Goal: Task Accomplishment & Management: Complete application form

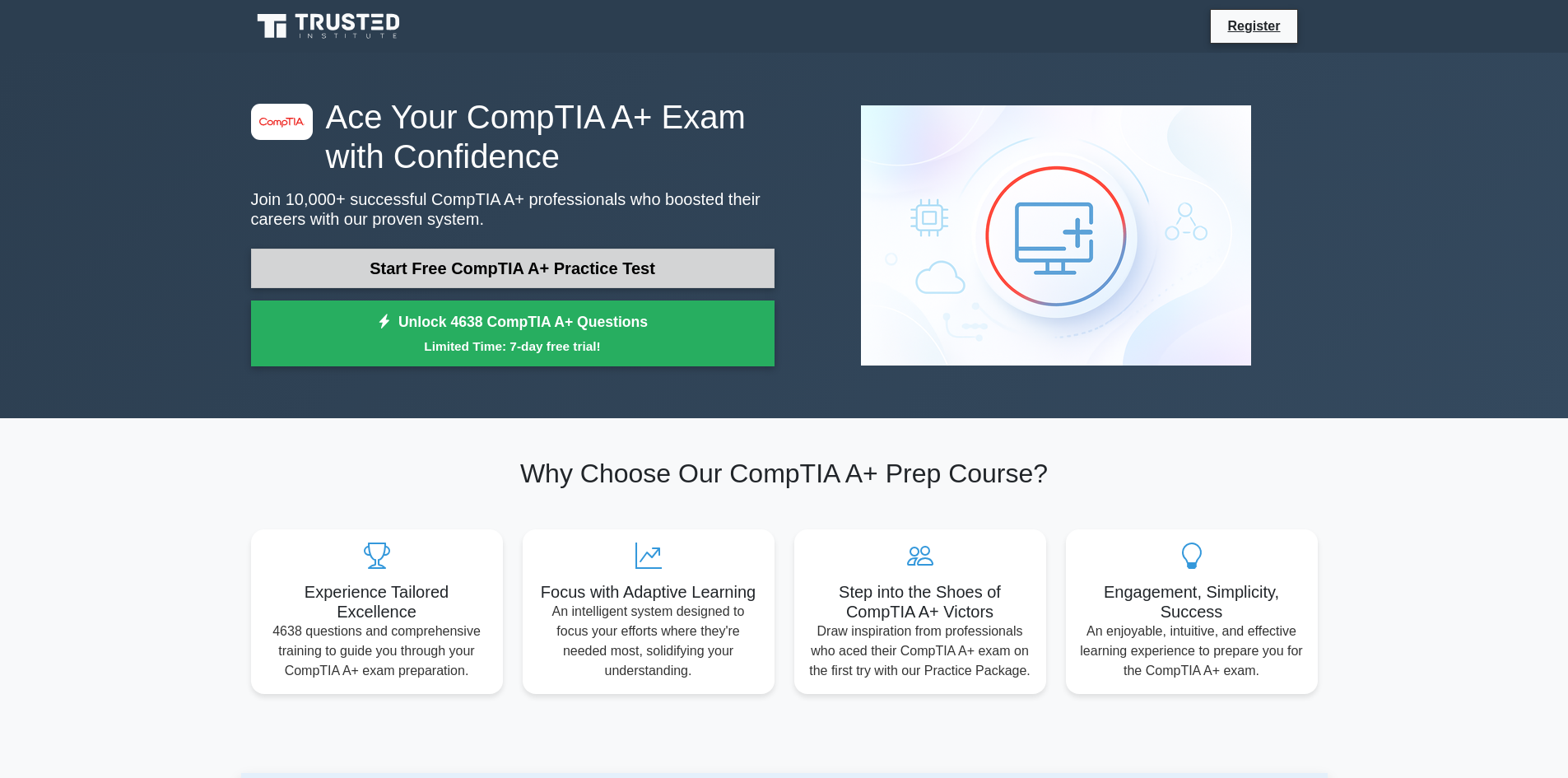
click at [548, 264] on link "Start Free CompTIA A+ Practice Test" at bounding box center [513, 268] width 523 height 40
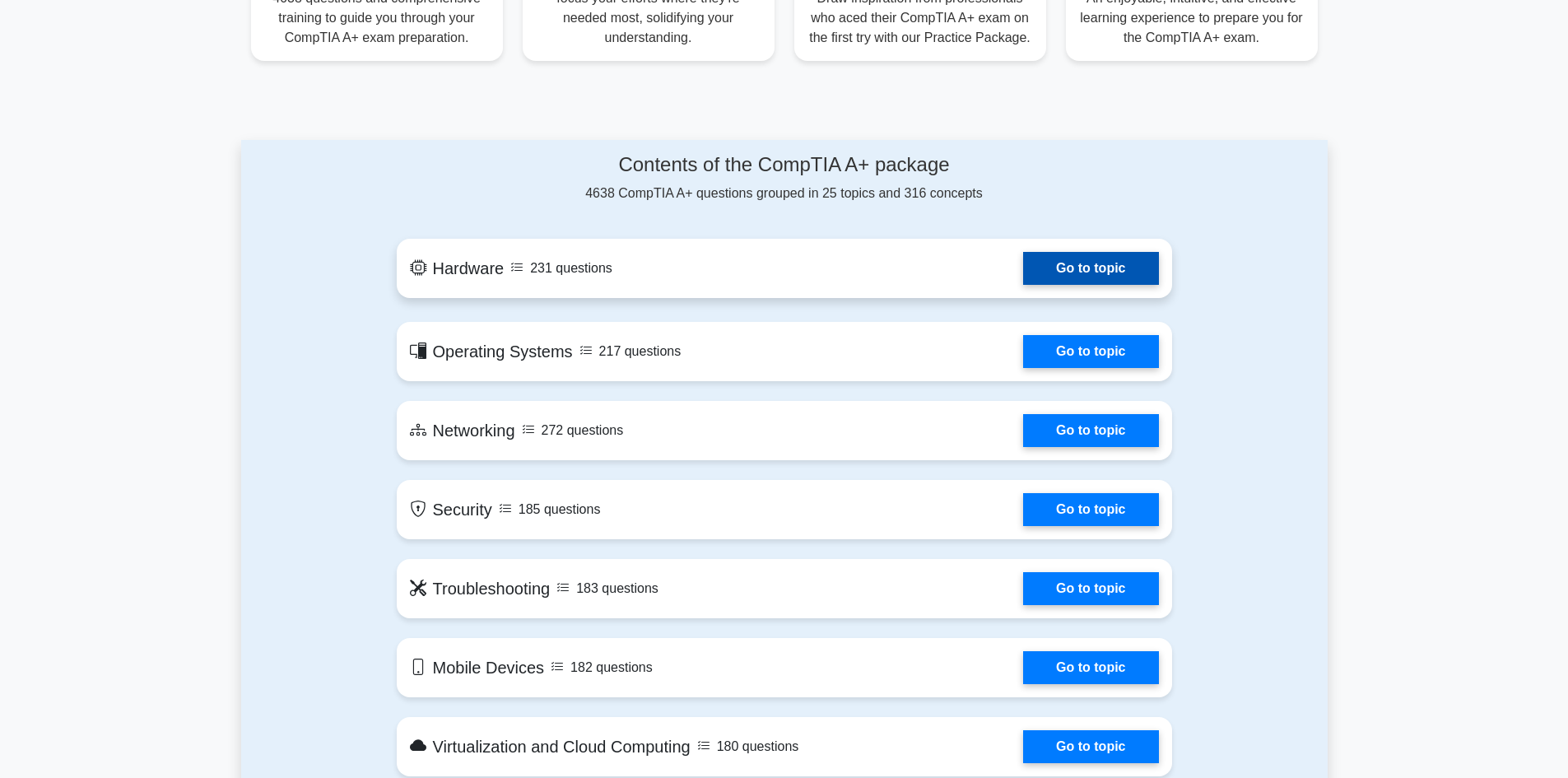
scroll to position [700, 0]
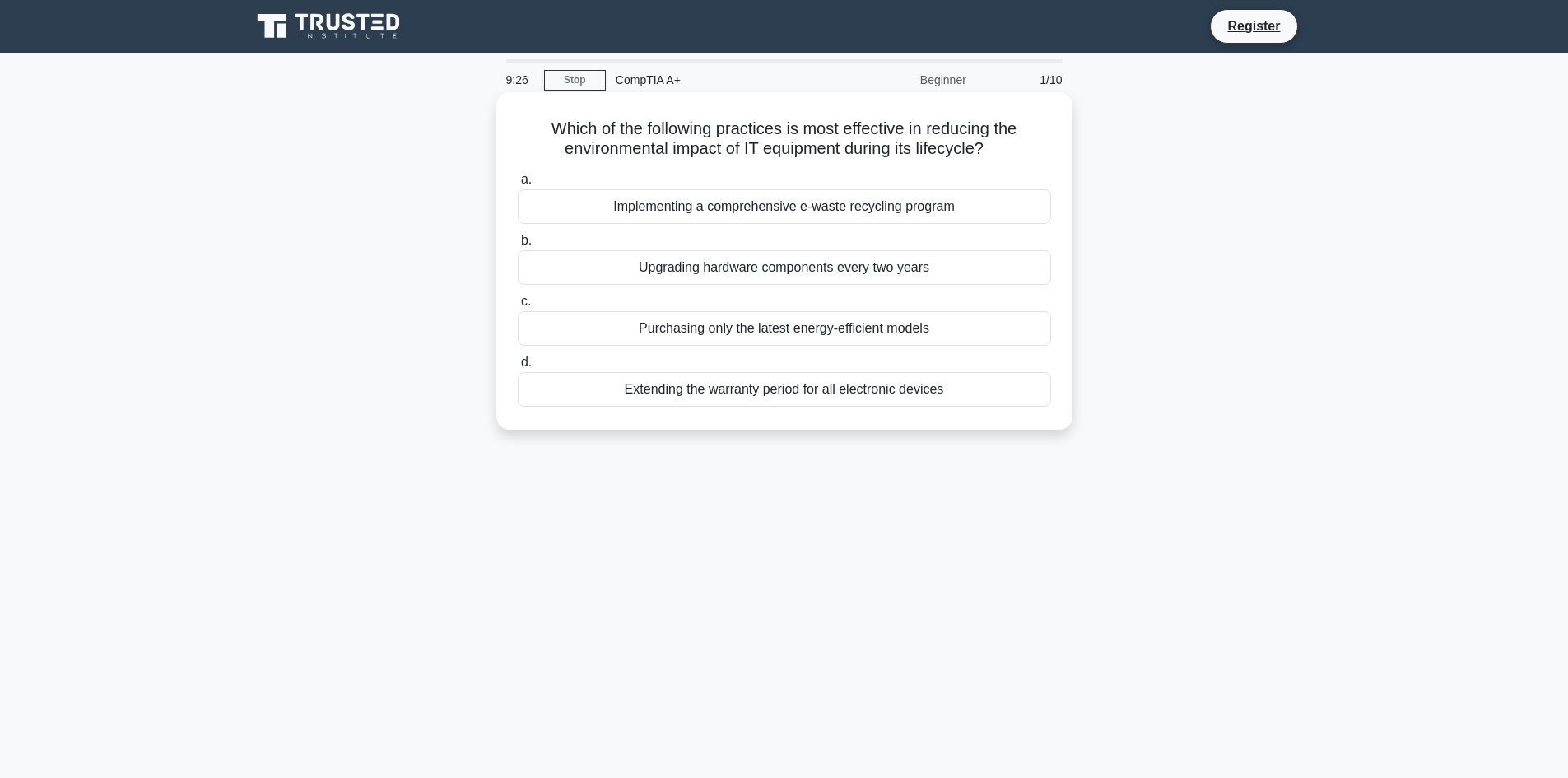
click at [813, 212] on div "Implementing a comprehensive e-waste recycling program" at bounding box center [784, 206] width 533 height 35
click at [518, 185] on input "a. Implementing a comprehensive e-waste recycling program" at bounding box center [518, 180] width 0 height 11
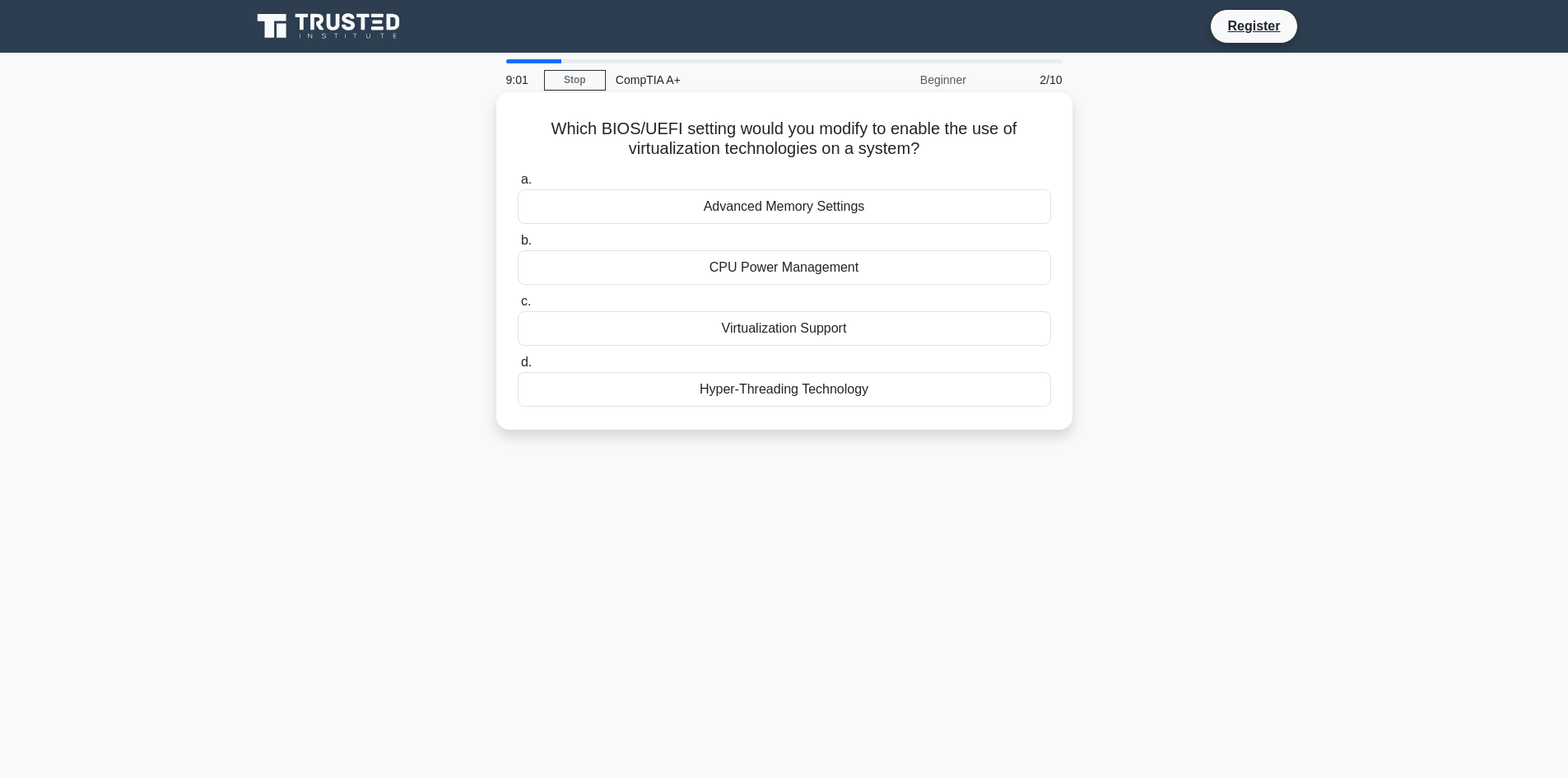
drag, startPoint x: 558, startPoint y: 125, endPoint x: 954, endPoint y: 150, distance: 396.8
click at [954, 150] on h5 "Which BIOS/UEFI setting would you modify to enable the use of virtualization te…" at bounding box center [784, 139] width 537 height 41
click at [635, 122] on h5 "Which BIOS/UEFI setting would you modify to enable the use of virtualization te…" at bounding box center [784, 139] width 537 height 41
drag, startPoint x: 546, startPoint y: 127, endPoint x: 949, endPoint y: 146, distance: 403.4
click at [949, 146] on h5 "Which BIOS/UEFI setting would you modify to enable the use of virtualization te…" at bounding box center [784, 139] width 537 height 41
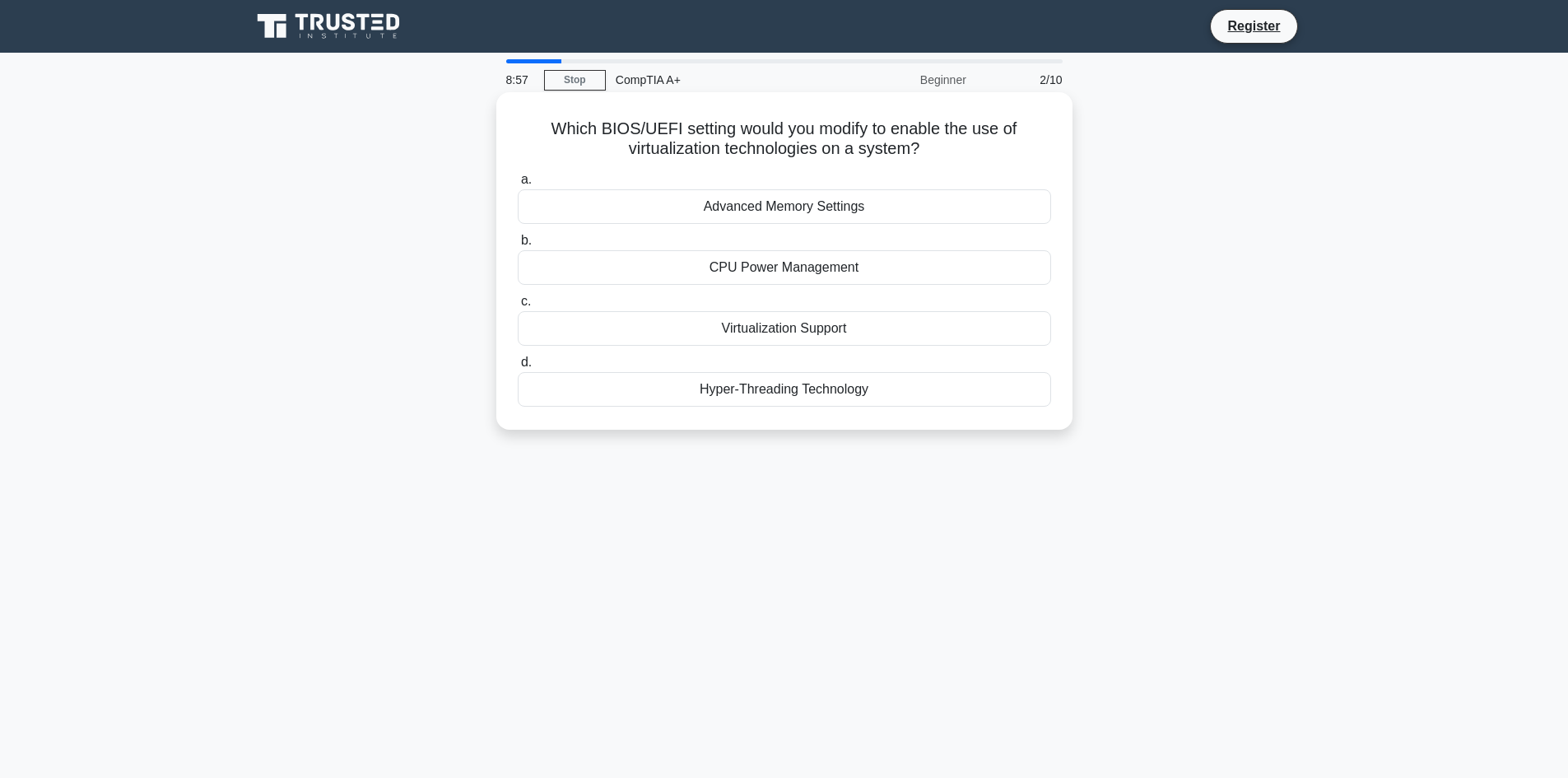
copy h5 "Which BIOS/UEFI setting would you modify to enable the use of virtualization te…"
click at [790, 333] on div "Virtualization Support" at bounding box center [784, 327] width 533 height 35
click at [518, 307] on input "c. Virtualization Support" at bounding box center [518, 302] width 0 height 11
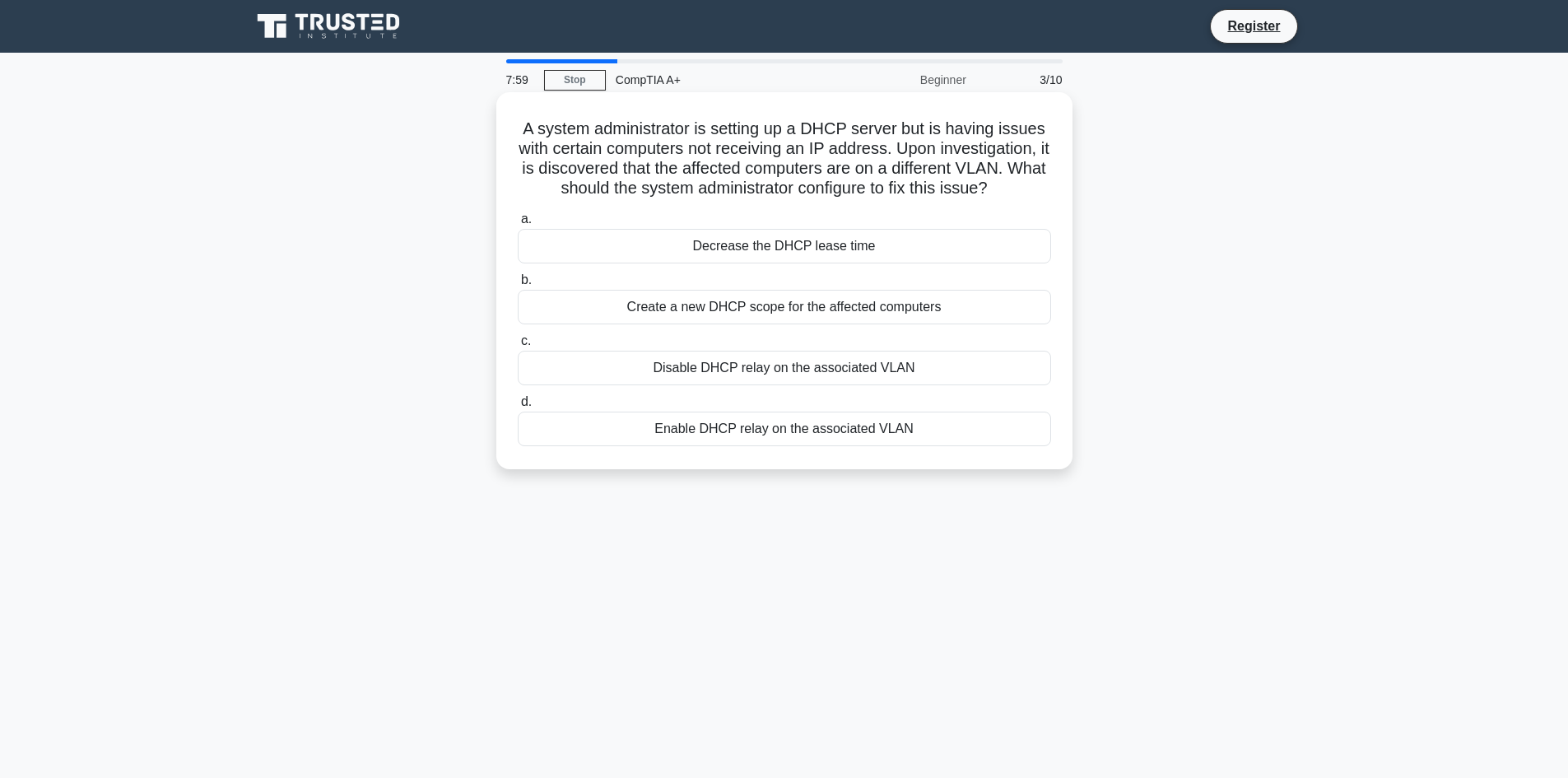
drag, startPoint x: 539, startPoint y: 124, endPoint x: 875, endPoint y: 163, distance: 338.3
click at [1044, 189] on h5 "A system administrator is setting up a DHCP server but is having issues with ce…" at bounding box center [784, 158] width 537 height 81
copy h5 "A system administrator is setting up a DHCP server but is having issues with ce…"
click at [757, 306] on div "Create a new DHCP scope for the affected computers" at bounding box center [784, 306] width 533 height 35
click at [518, 286] on input "b. Create a new DHCP scope for the affected computers" at bounding box center [518, 280] width 0 height 11
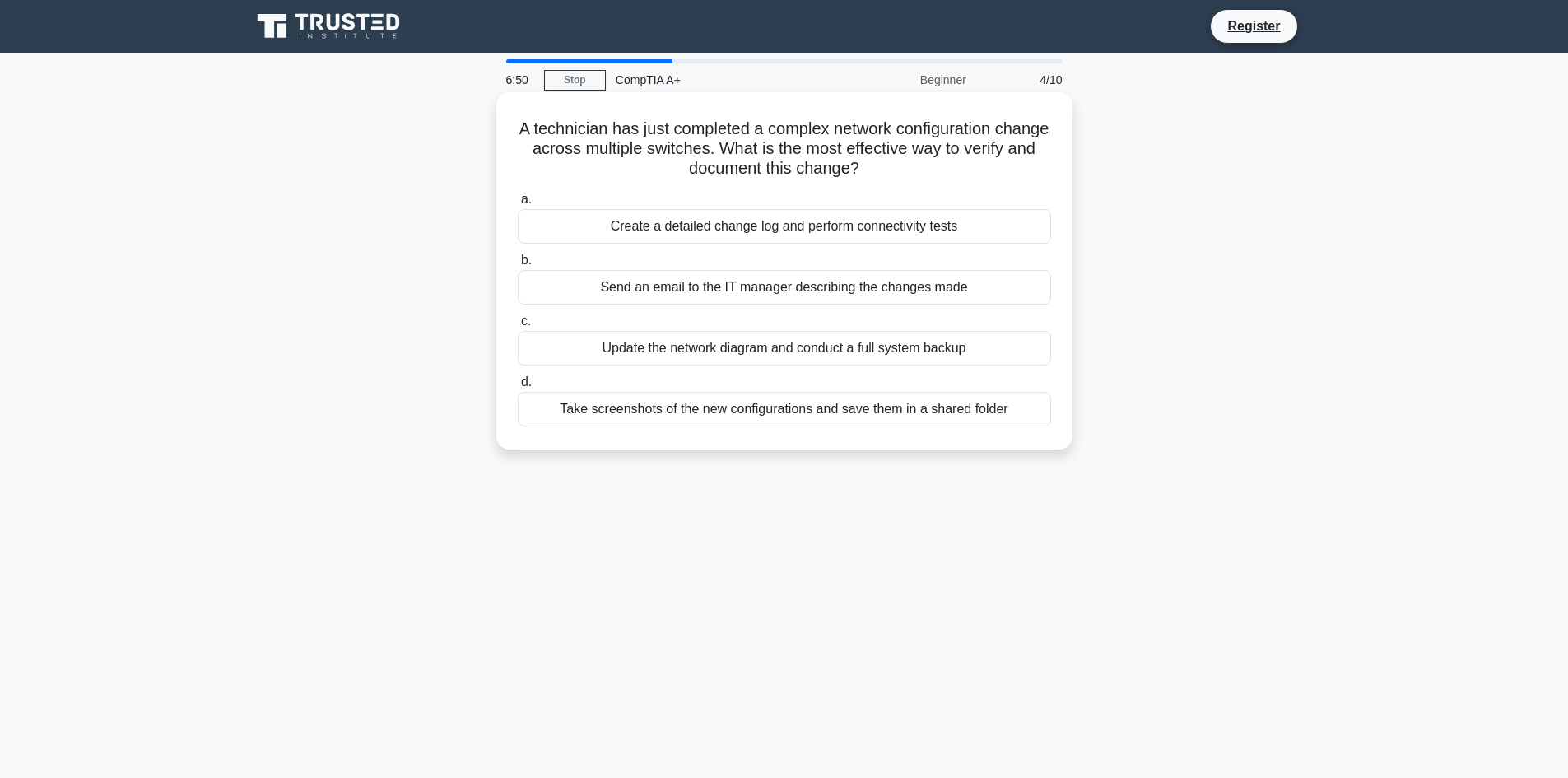
click at [752, 230] on div "Create a detailed change log and perform connectivity tests" at bounding box center [784, 226] width 533 height 35
click at [518, 204] on input "a. Create a detailed change log and perform connectivity tests" at bounding box center [518, 199] width 0 height 11
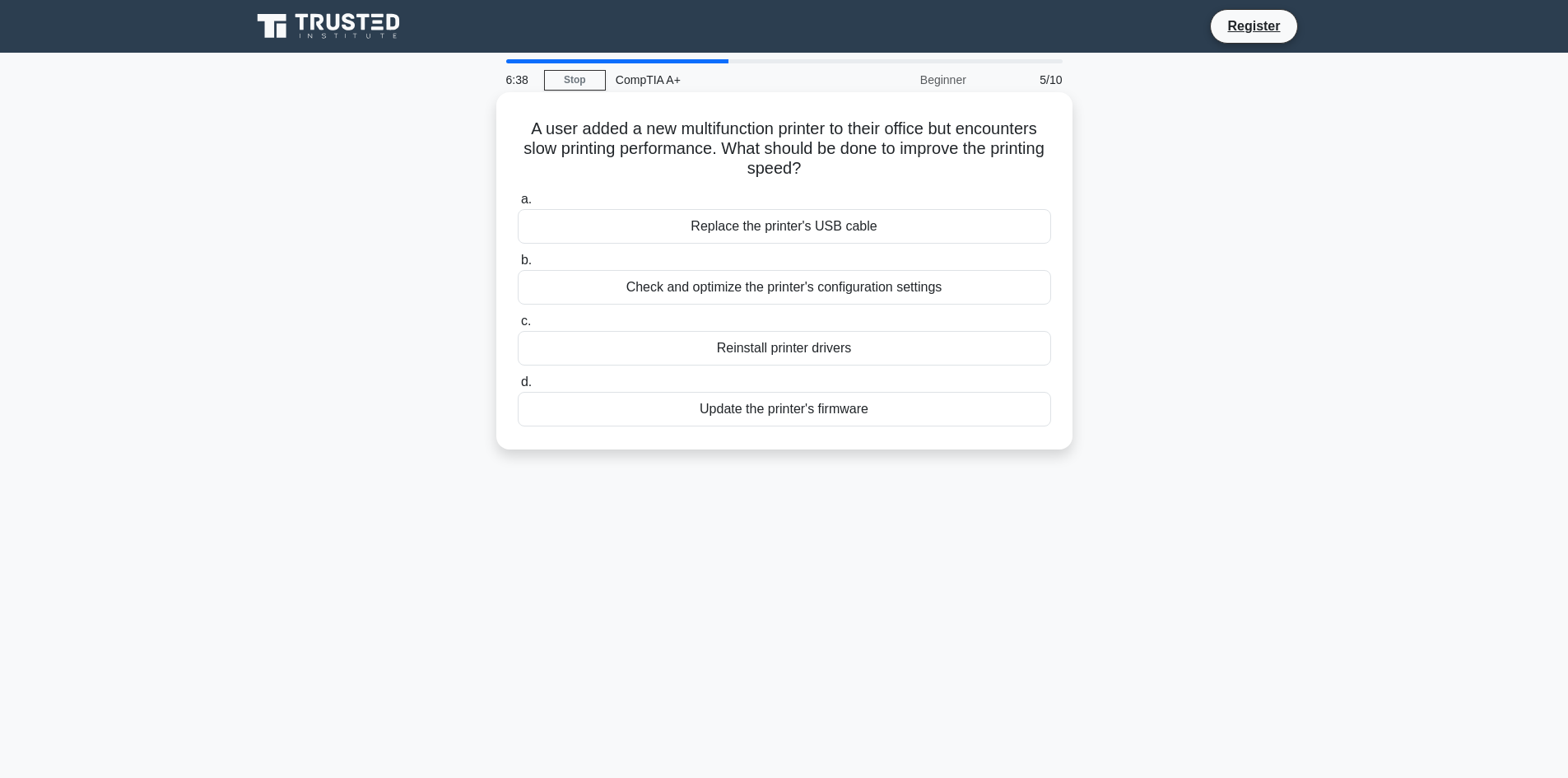
click at [784, 417] on div "Update the printer's firmware" at bounding box center [784, 409] width 533 height 35
click at [518, 388] on input "d. Update the printer's firmware" at bounding box center [518, 382] width 0 height 11
click at [797, 291] on div "Intrusion Prevention System (IPS)" at bounding box center [784, 287] width 533 height 35
click at [518, 266] on input "b. Intrusion Prevention System (IPS)" at bounding box center [518, 260] width 0 height 11
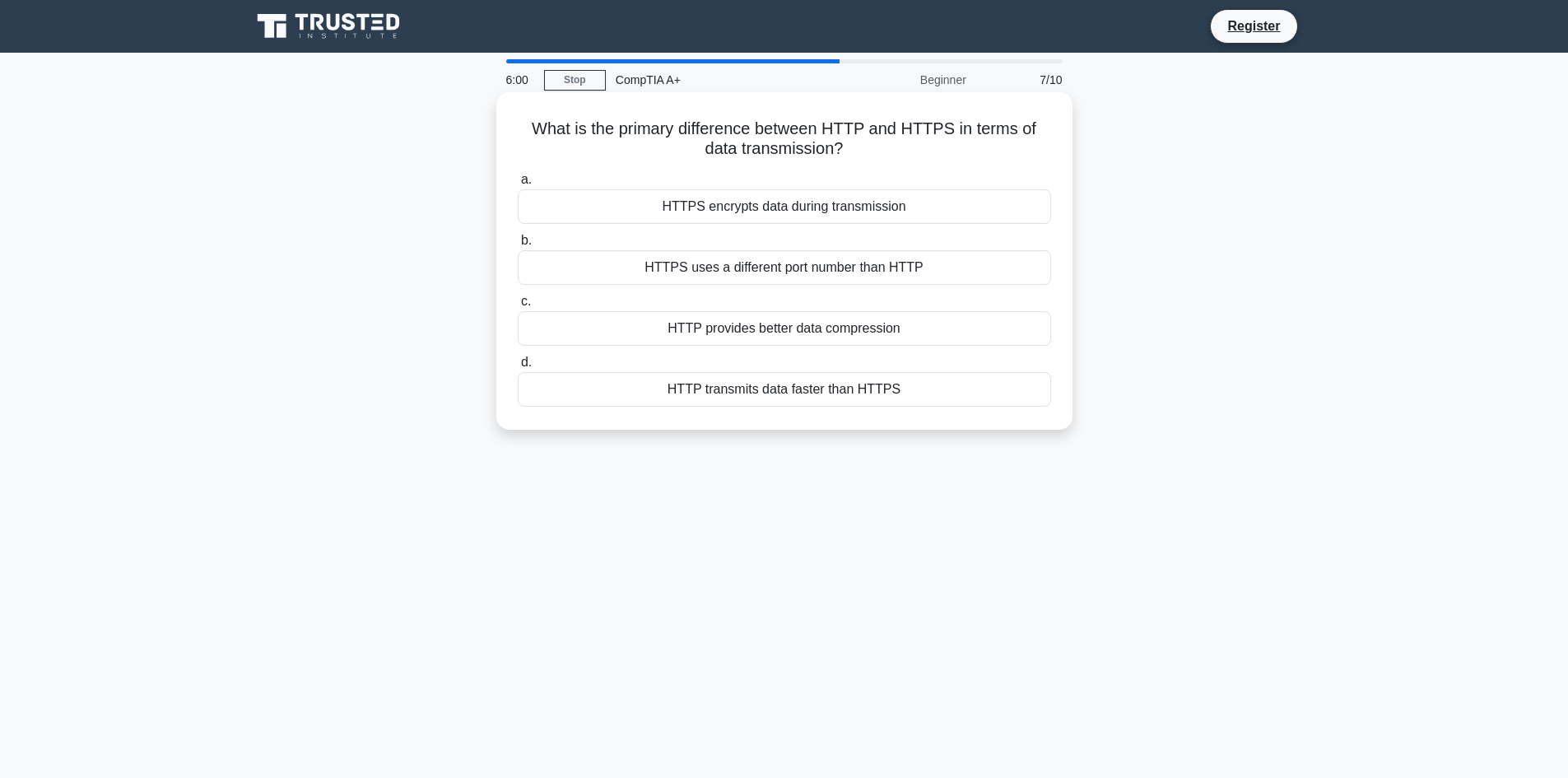
drag, startPoint x: 534, startPoint y: 120, endPoint x: 931, endPoint y: 144, distance: 397.7
click at [931, 144] on h5 "What is the primary difference between HTTP and HTTPS in terms of data transmis…" at bounding box center [784, 139] width 537 height 41
copy h5 "What is the primary difference between HTTP and HTTPS in terms of data transmis…"
click at [799, 212] on div "HTTPS encrypts data during transmission" at bounding box center [784, 206] width 533 height 35
click at [518, 185] on input "a. HTTPS encrypts data during transmission" at bounding box center [518, 180] width 0 height 11
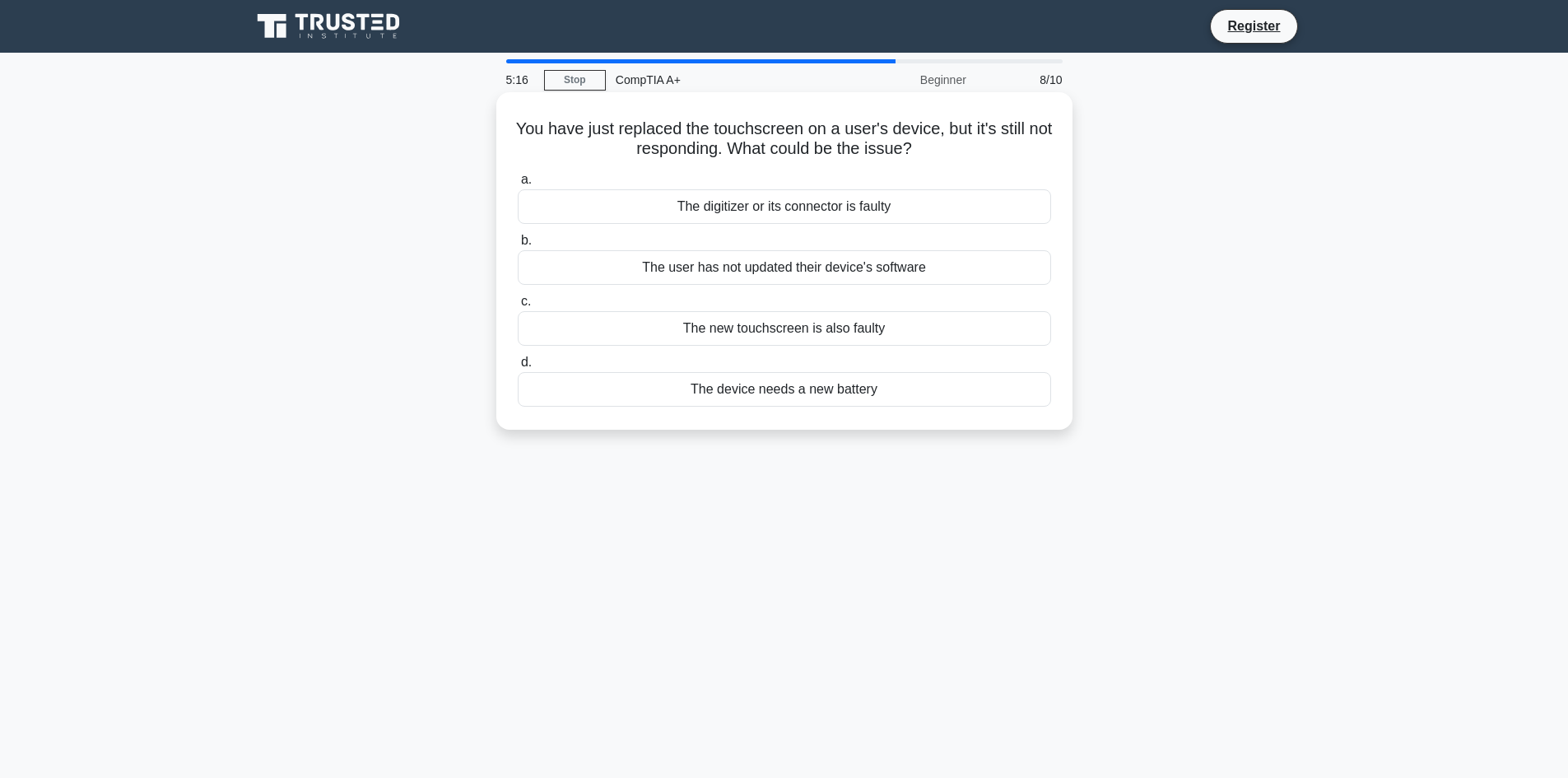
drag, startPoint x: 550, startPoint y: 124, endPoint x: 931, endPoint y: 147, distance: 381.7
click at [931, 147] on div "You have just replaced the touchscreen on a user's device, but it's still not r…" at bounding box center [784, 261] width 563 height 324
copy h5 "You have just replaced the touchscreen on a user's device, but it's still not r…"
click at [1071, 255] on div "You have just replaced the touchscreen on a user's device, but it's still not r…" at bounding box center [784, 260] width 576 height 337
click at [784, 333] on div "The new touchscreen is also faulty" at bounding box center [784, 327] width 533 height 35
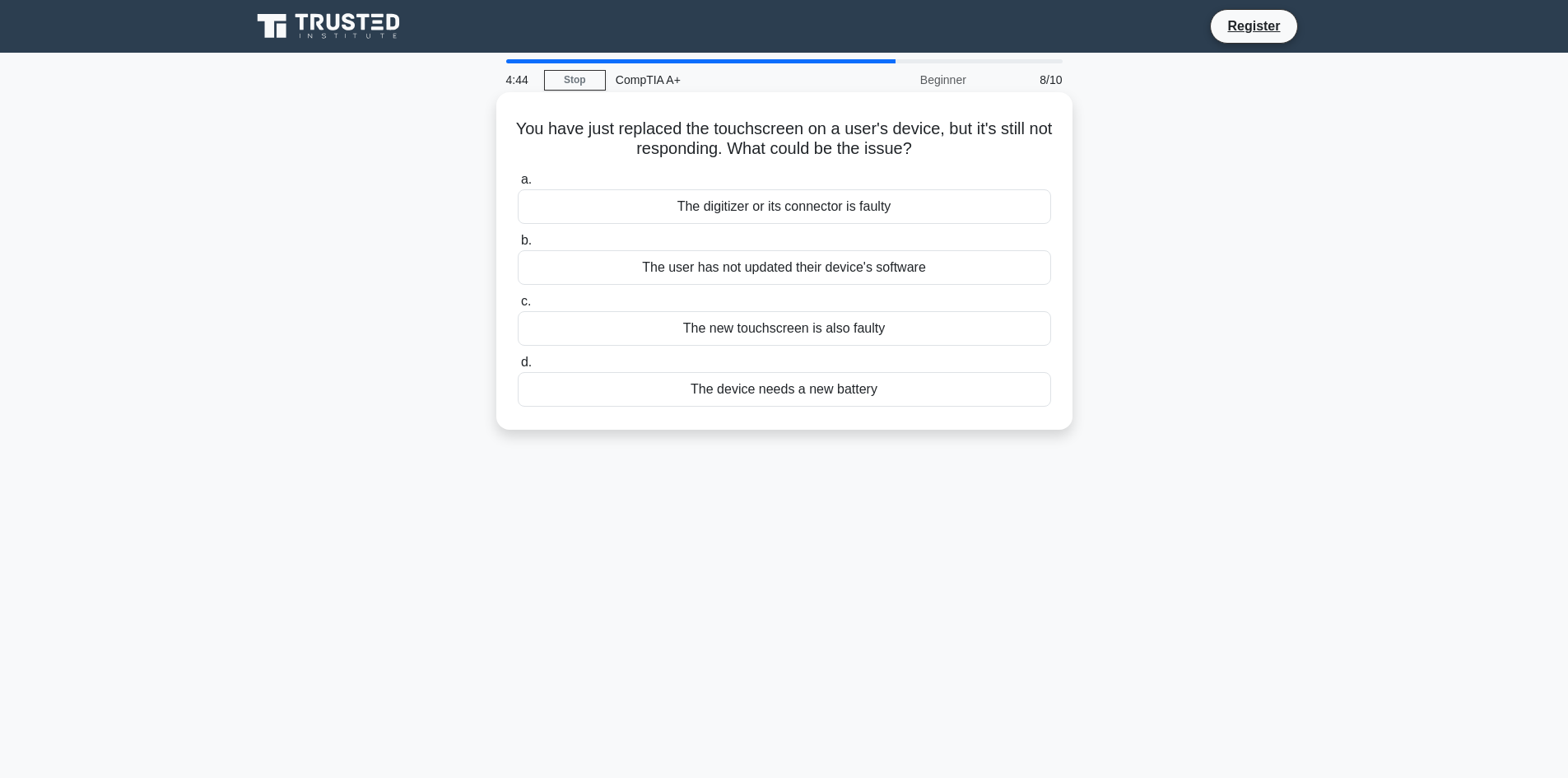
click at [518, 307] on input "c. The new touchscreen is also faulty" at bounding box center [518, 302] width 0 height 11
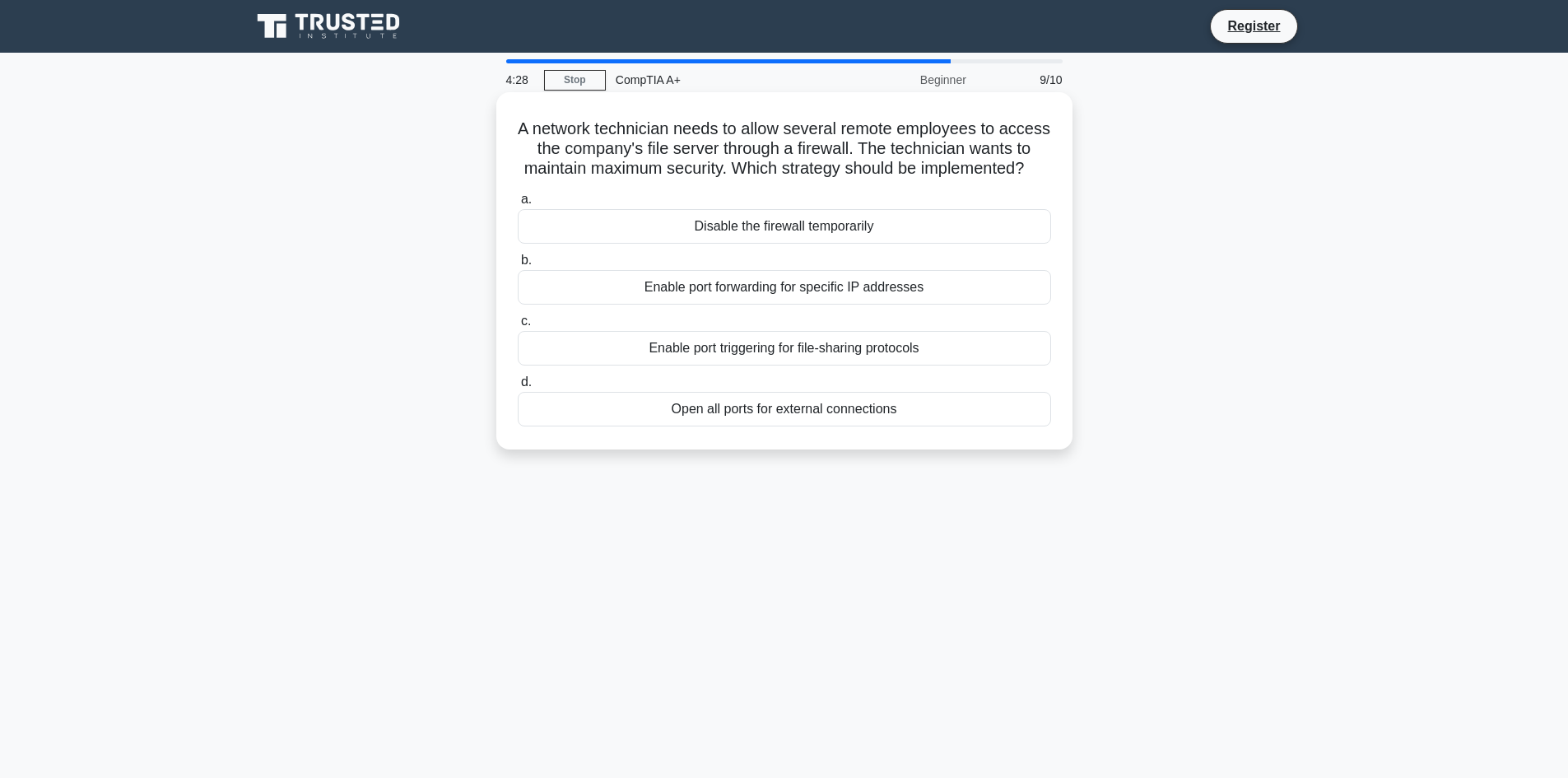
click at [782, 304] on div "Enable port forwarding for specific IP addresses" at bounding box center [784, 287] width 533 height 35
click at [518, 266] on input "b. Enable port forwarding for specific IP addresses" at bounding box center [518, 260] width 0 height 11
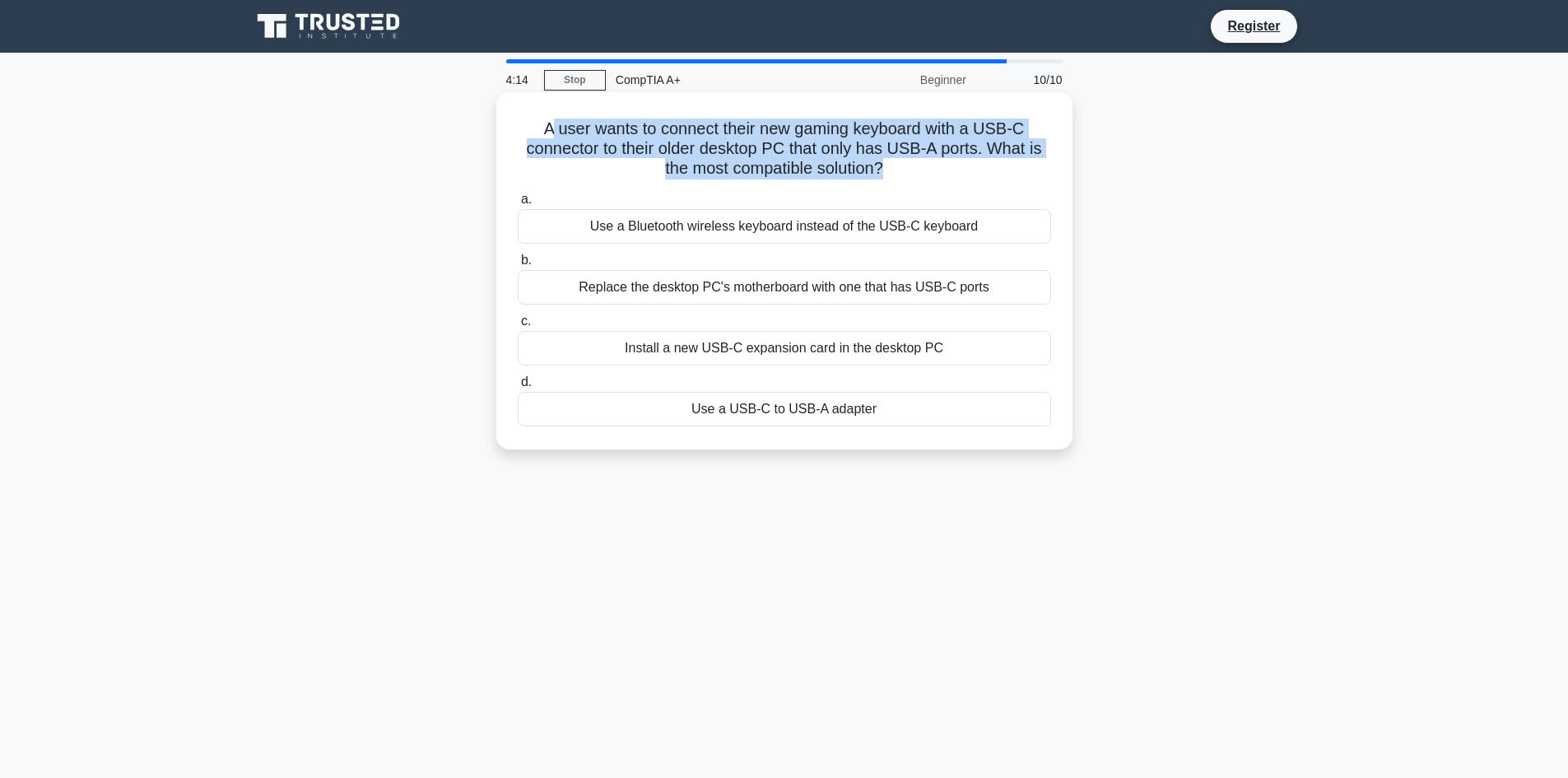
drag, startPoint x: 548, startPoint y: 132, endPoint x: 883, endPoint y: 165, distance: 336.6
click at [883, 165] on h5 "A user wants to connect their new gaming keyboard with a USB-C connector to the…" at bounding box center [784, 149] width 537 height 61
copy h5 "user wants to connect their new gaming keyboard with a USB-C connector to their…"
click at [792, 404] on div "Use a USB-C to USB-A adapter" at bounding box center [784, 409] width 533 height 35
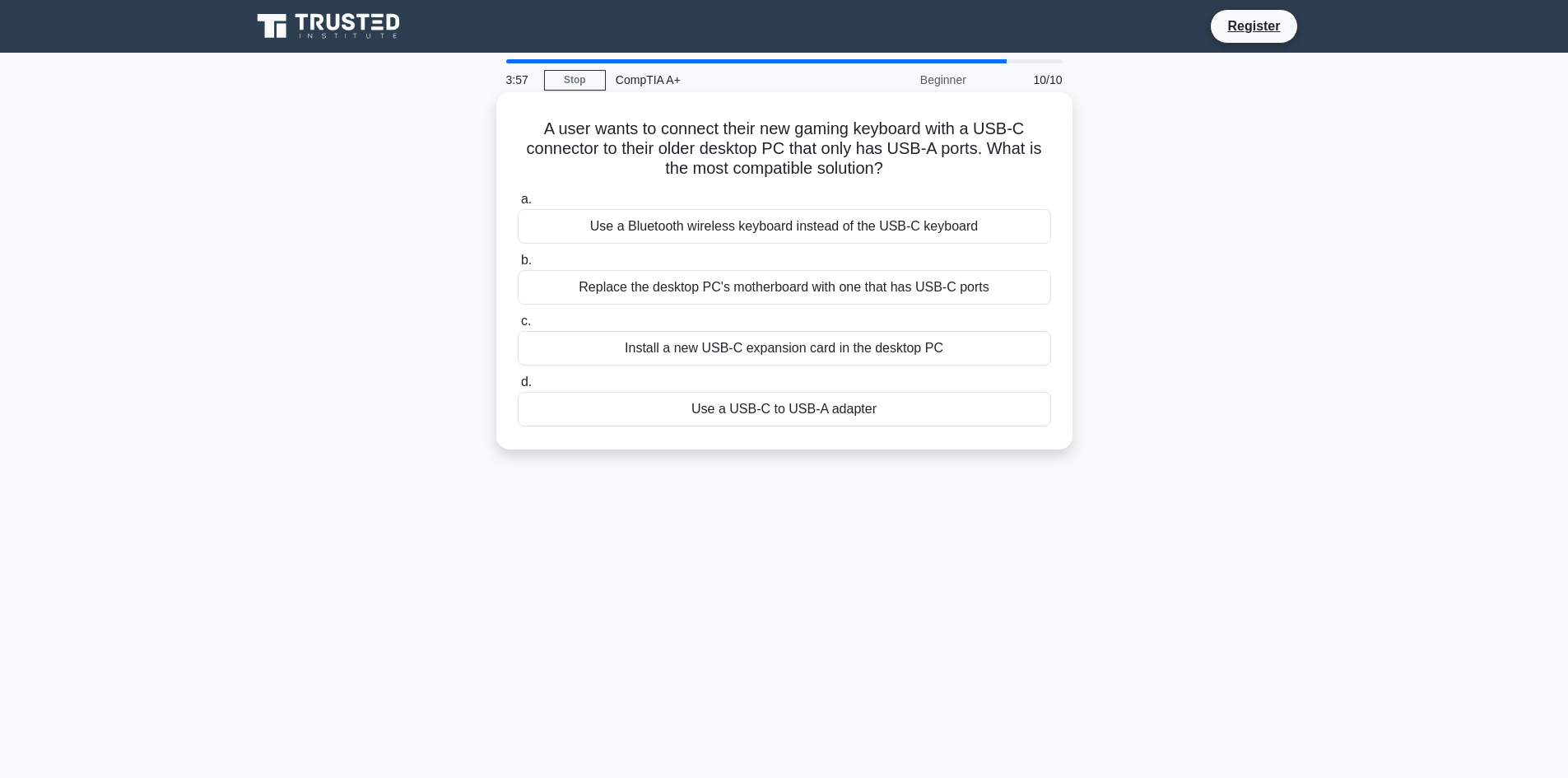
click at [906, 404] on div "Use a USB-C to USB-A adapter" at bounding box center [784, 409] width 533 height 35
click at [518, 388] on input "d. Use a USB-C to USB-A adapter" at bounding box center [518, 382] width 0 height 11
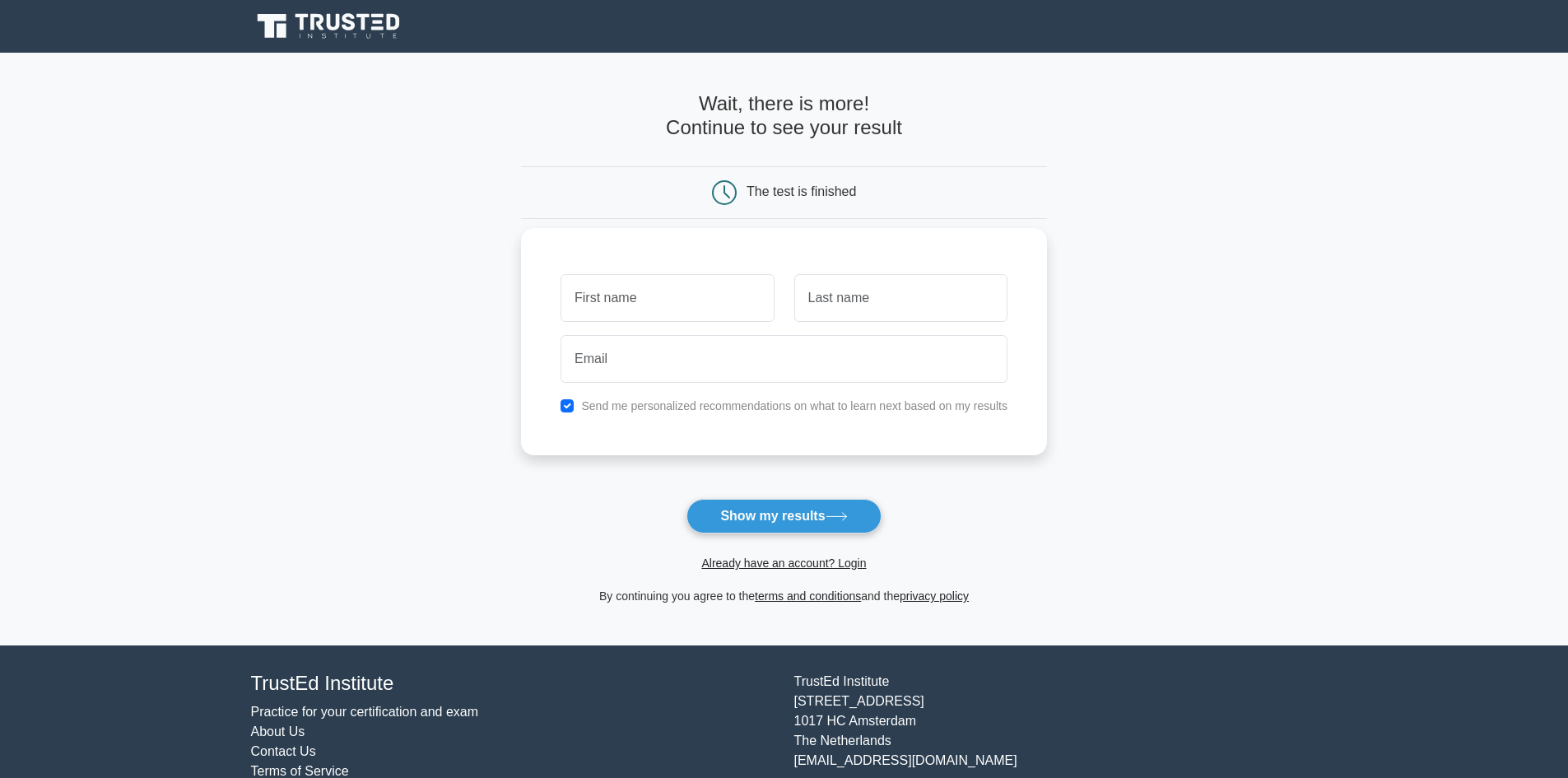
click at [639, 299] on input "text" at bounding box center [667, 298] width 213 height 48
type input "[PERSON_NAME]"
click at [859, 303] on input "text" at bounding box center [900, 298] width 213 height 48
type input "Teran"
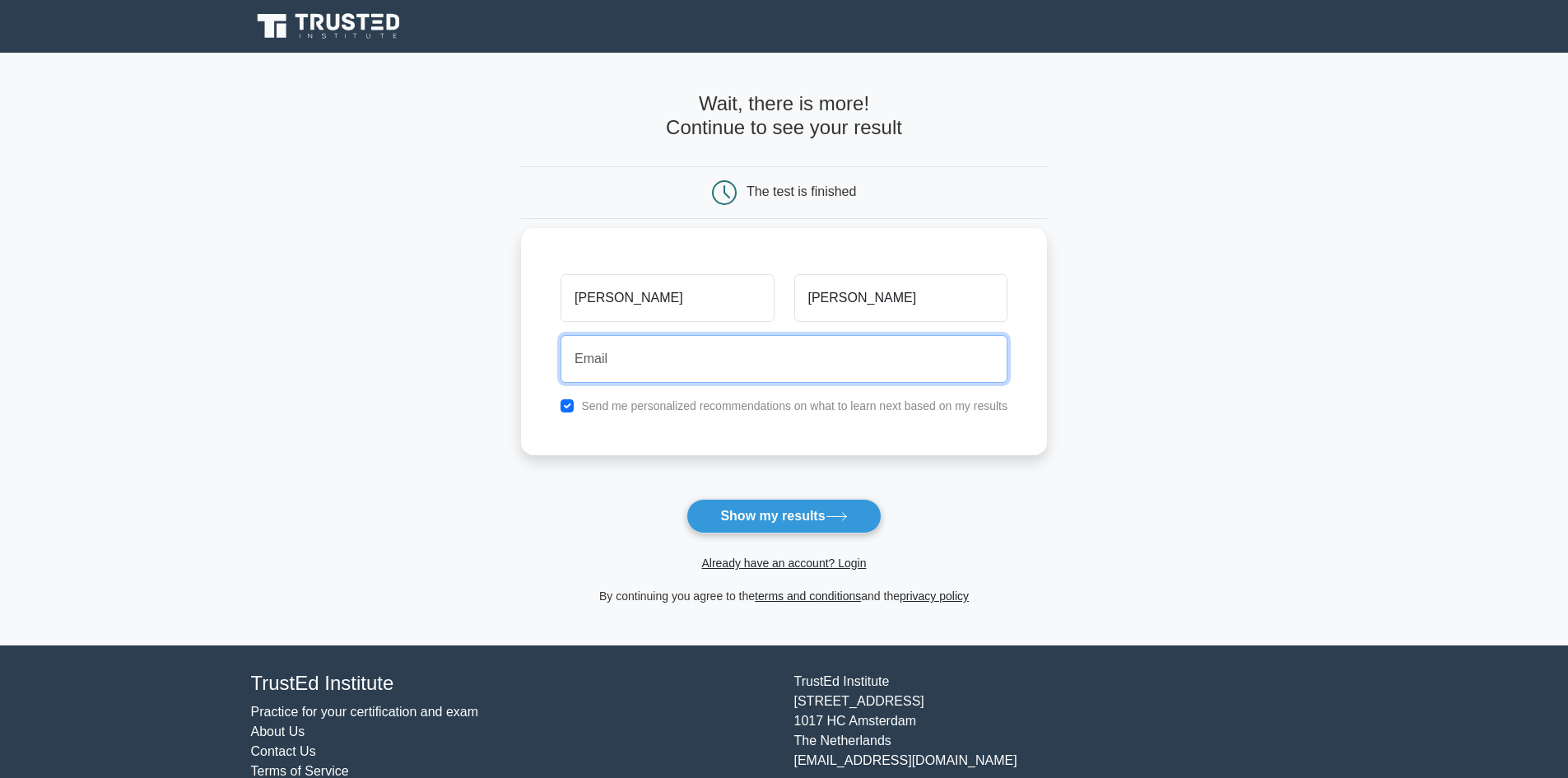
click at [710, 370] on input "email" at bounding box center [784, 358] width 447 height 48
type input "daddyipe@gmail.com"
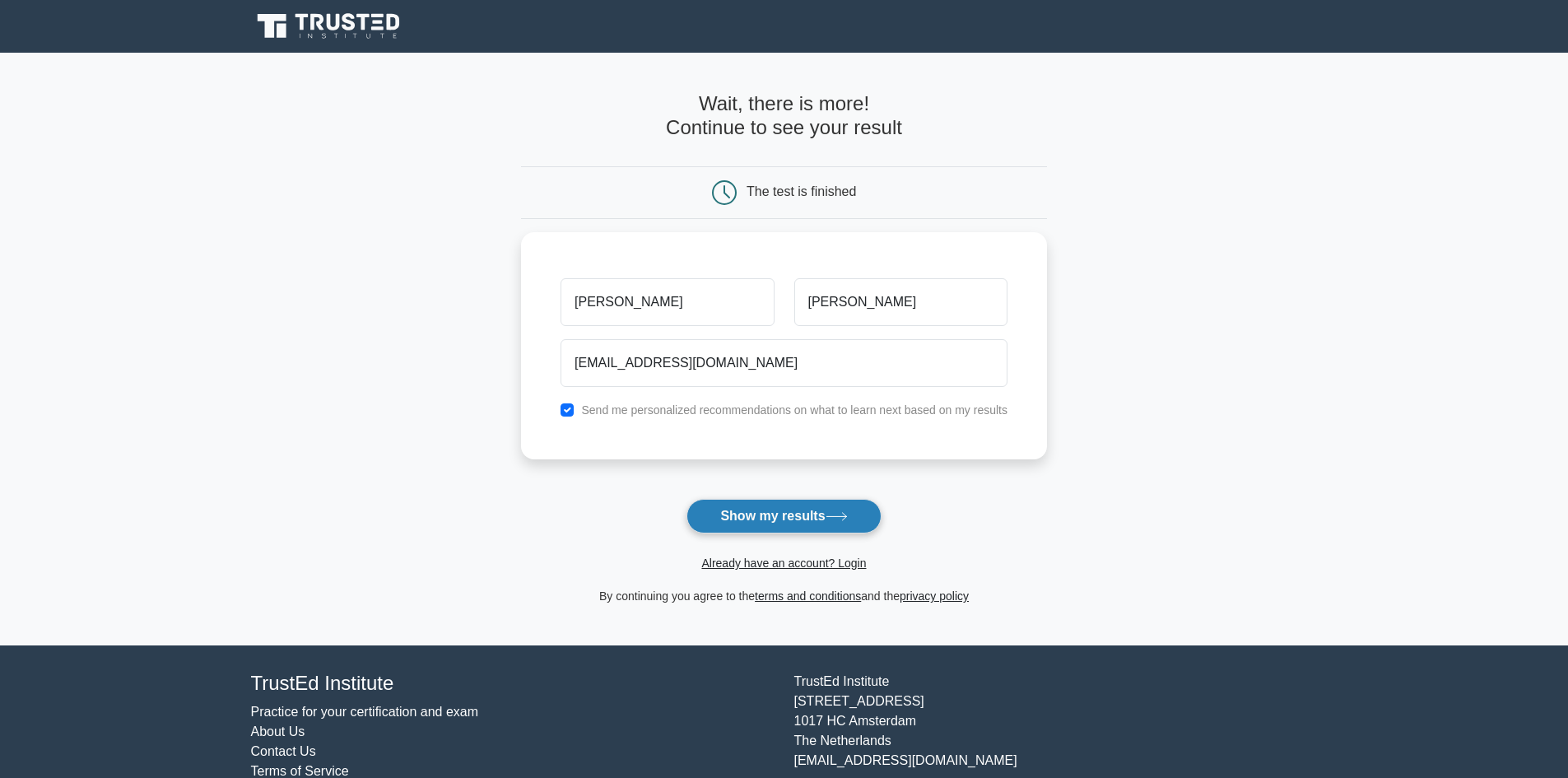
click at [743, 523] on button "Show my results" at bounding box center [783, 515] width 194 height 35
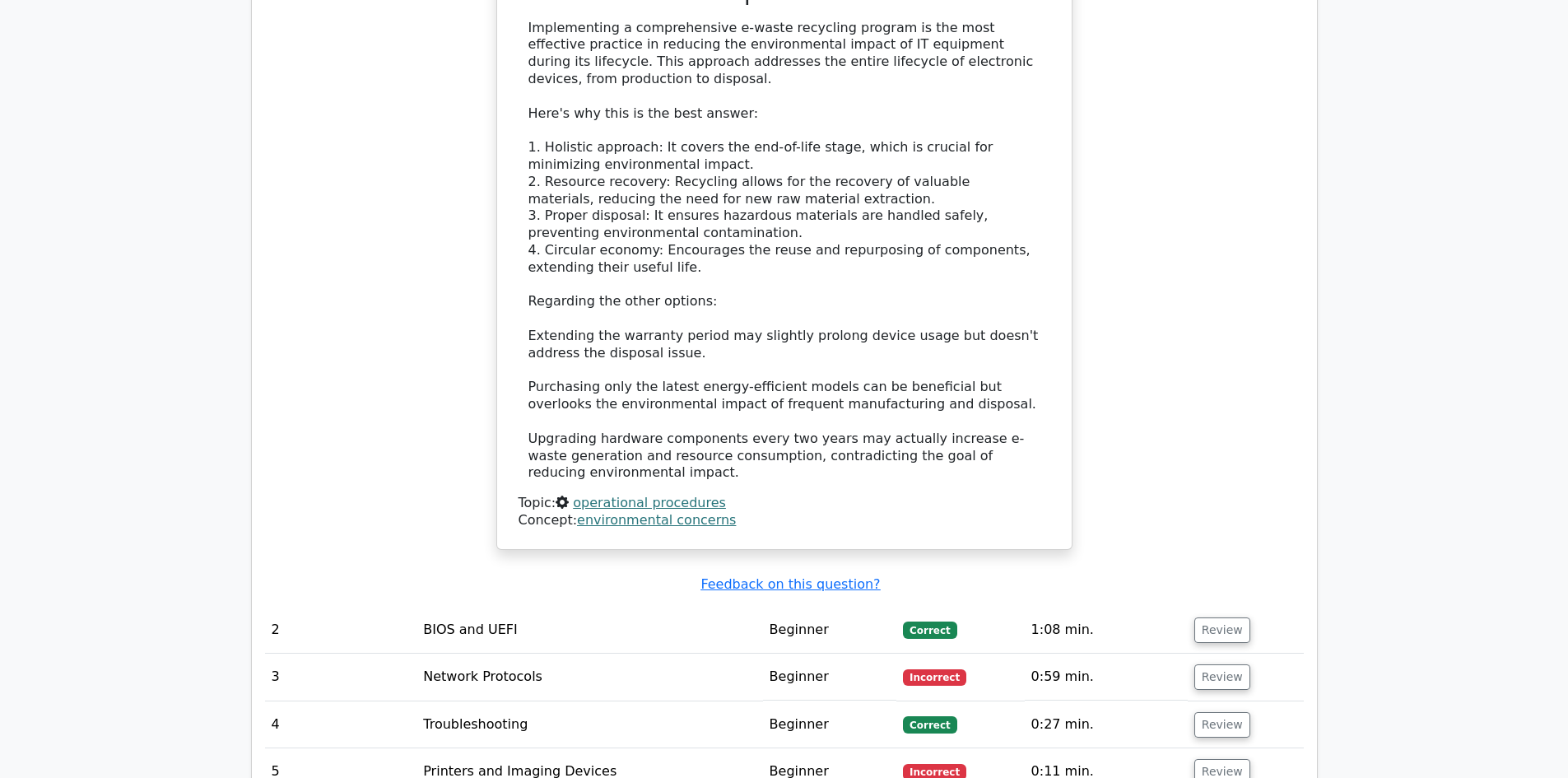
scroll to position [2139, 0]
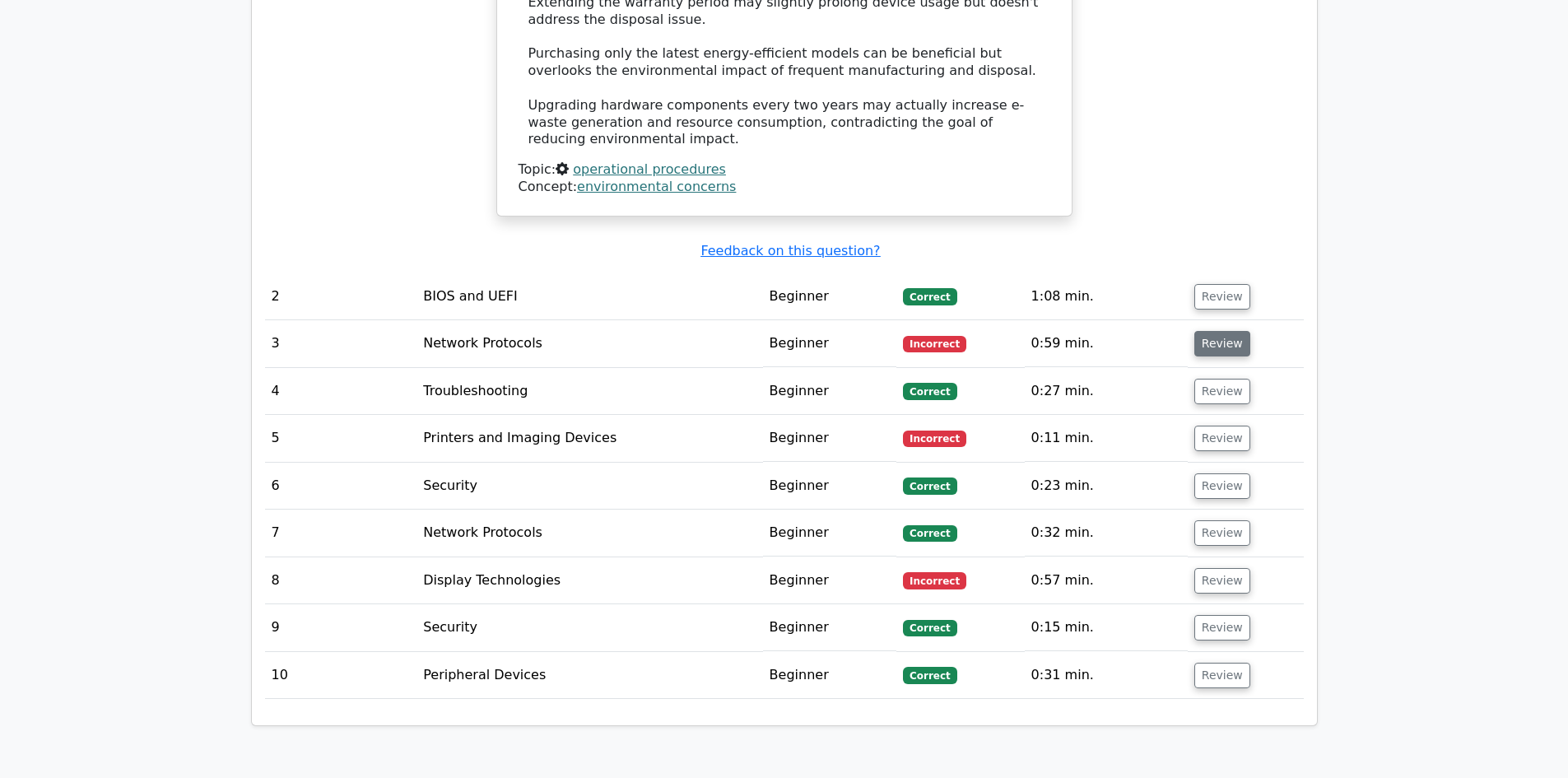
click at [1206, 333] on button "Review" at bounding box center [1222, 343] width 56 height 26
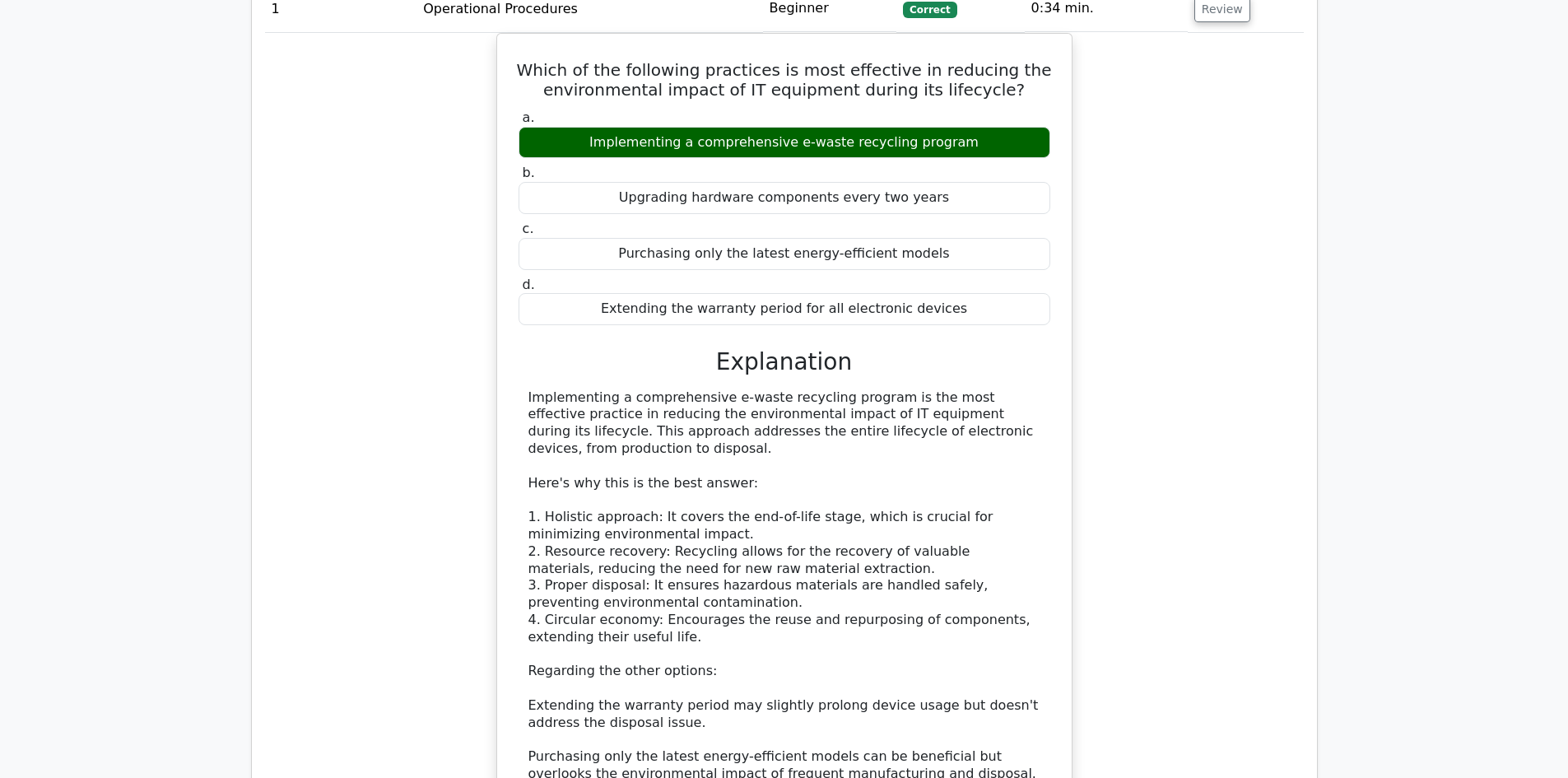
scroll to position [1398, 0]
